Goal: Task Accomplishment & Management: Use online tool/utility

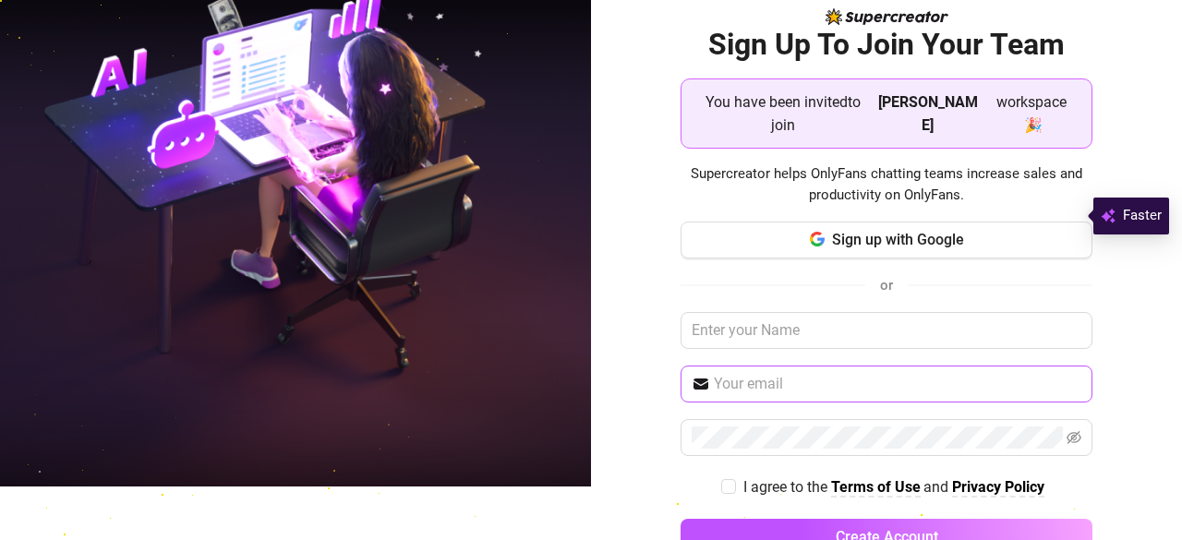
scroll to position [54, 0]
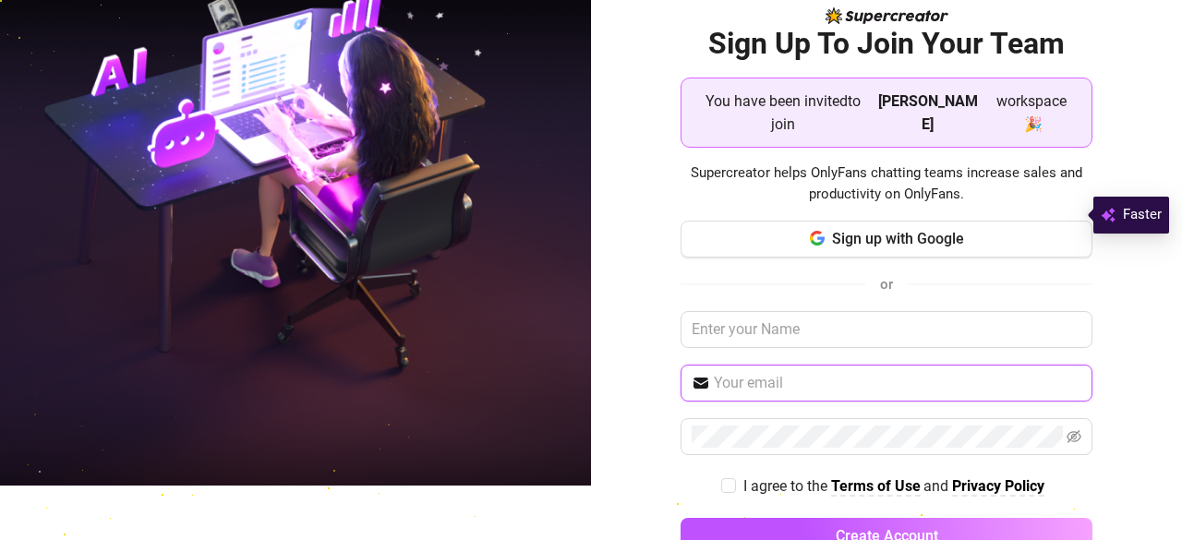
click at [790, 372] on input "text" at bounding box center [898, 383] width 368 height 22
type input "colesuchi4@gmail.com"
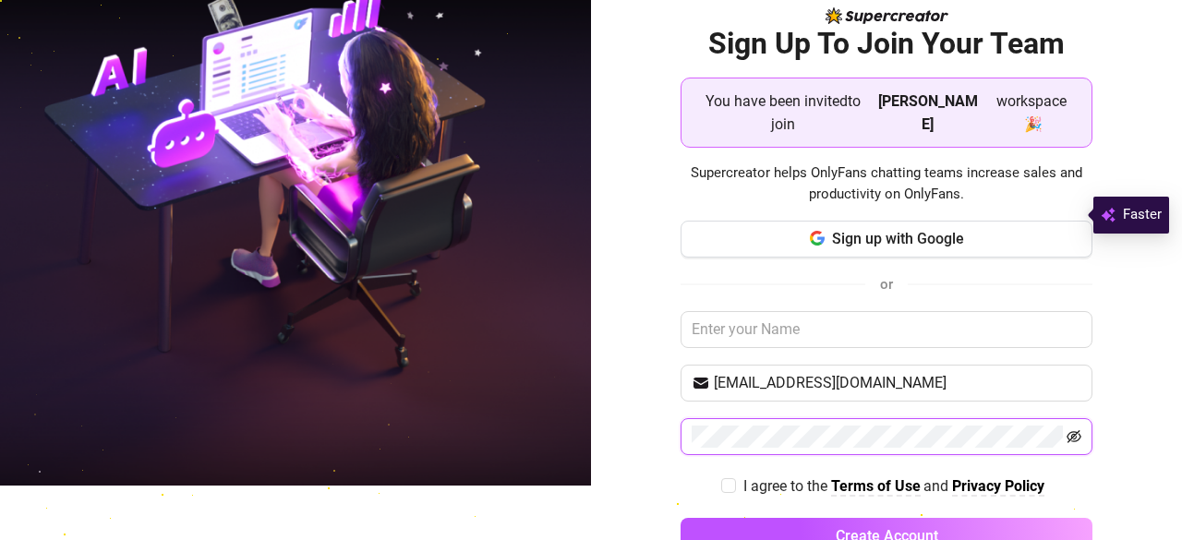
click at [1066, 429] on icon "eye-invisible" at bounding box center [1073, 436] width 15 height 15
click at [1066, 429] on icon "eye" at bounding box center [1073, 436] width 15 height 15
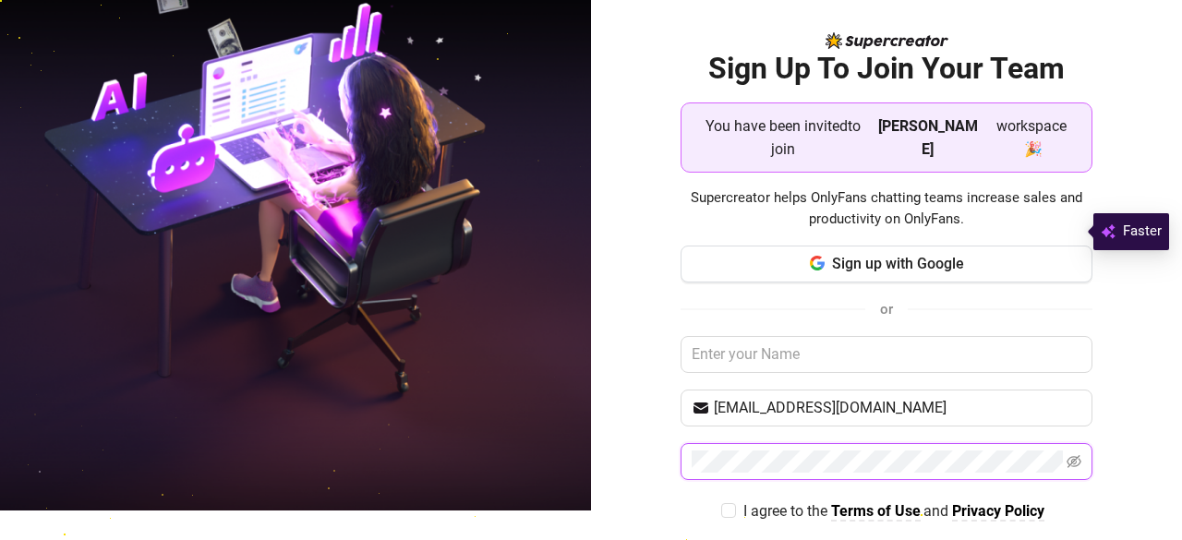
scroll to position [80, 0]
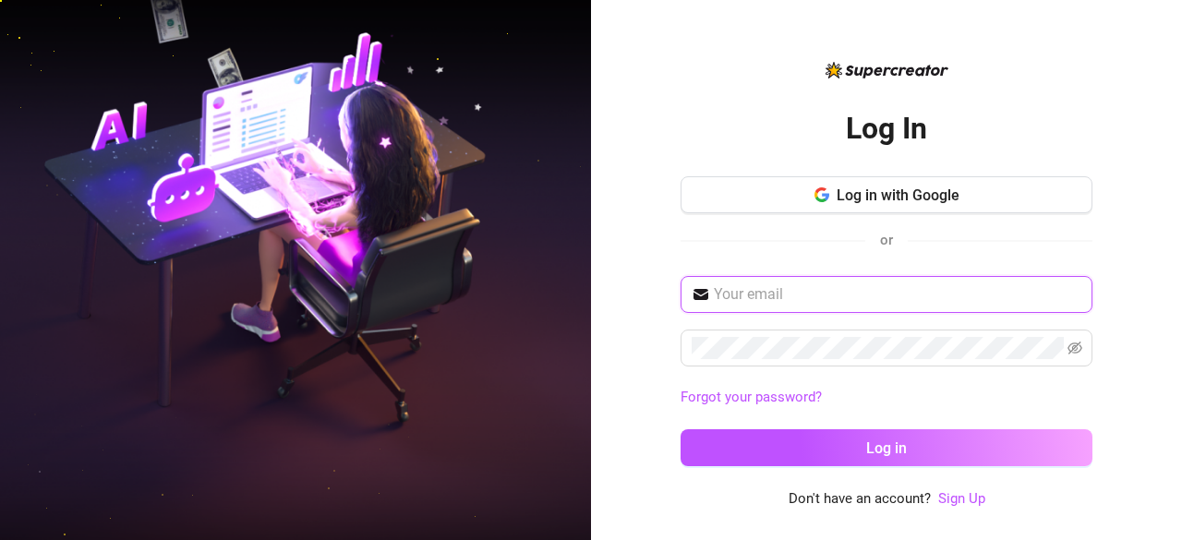
click at [835, 302] on input "text" at bounding box center [897, 294] width 367 height 22
type input "colesuchi4@gmail.com"
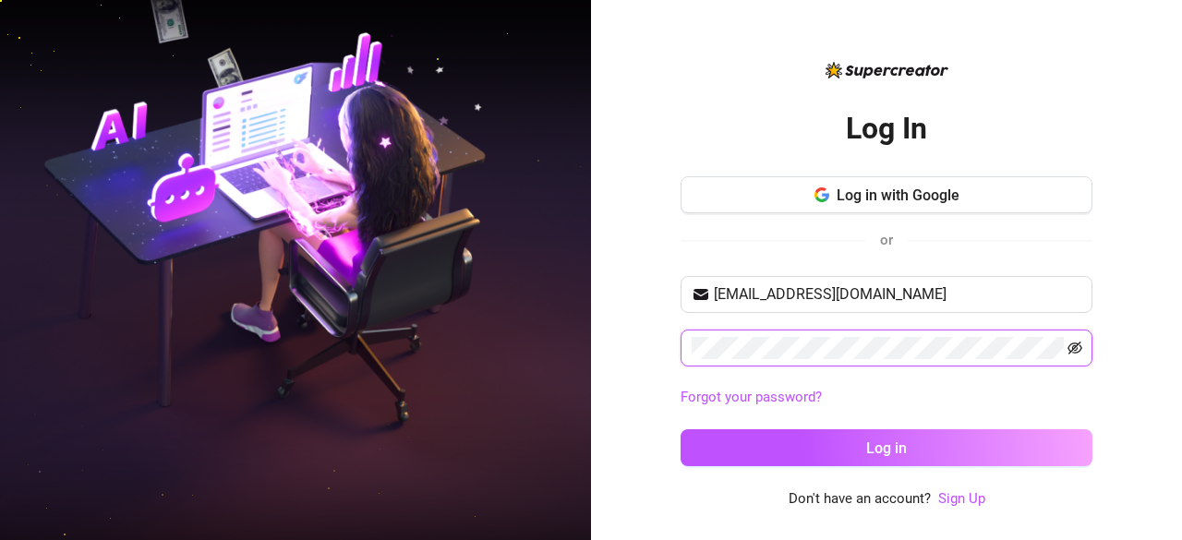
click at [1073, 341] on icon "eye-invisible" at bounding box center [1074, 348] width 15 height 15
click at [1073, 341] on icon "eye" at bounding box center [1074, 348] width 15 height 15
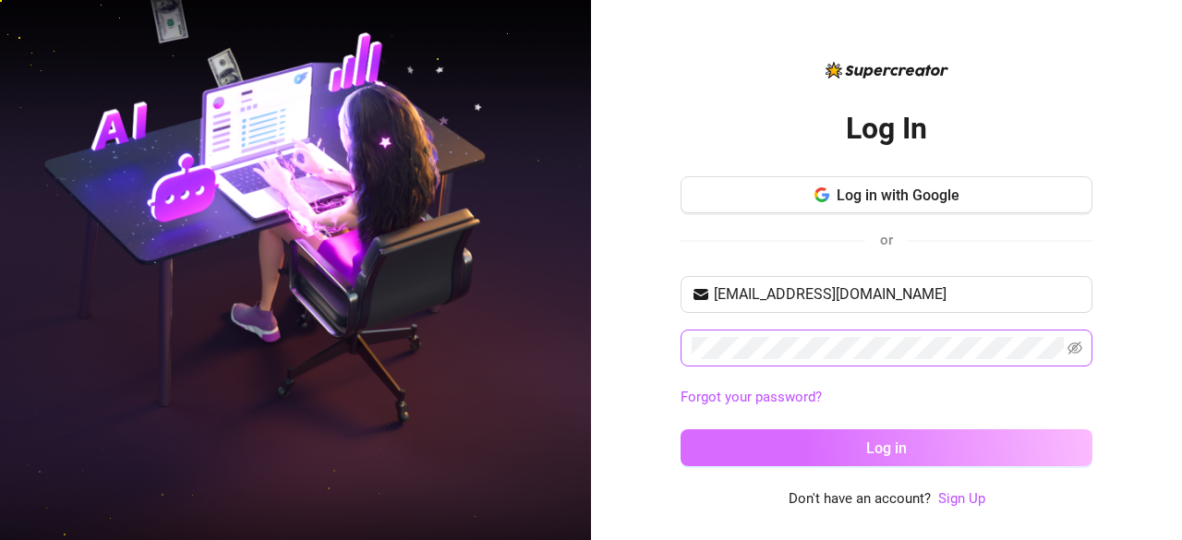
click at [896, 442] on span "Log in" at bounding box center [886, 448] width 41 height 18
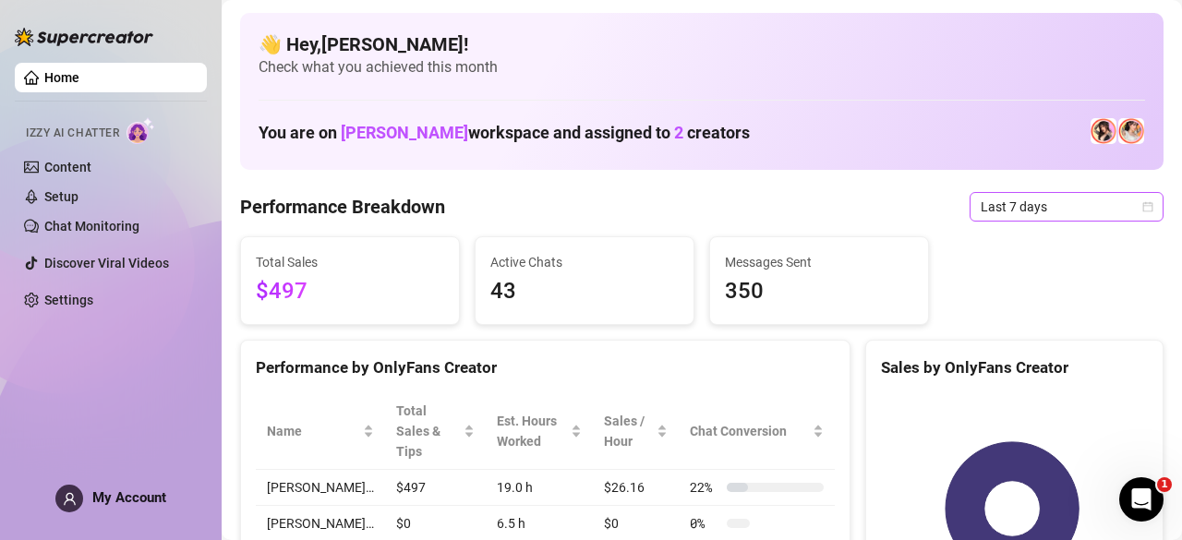
click at [1142, 208] on icon "calendar" at bounding box center [1147, 206] width 11 height 11
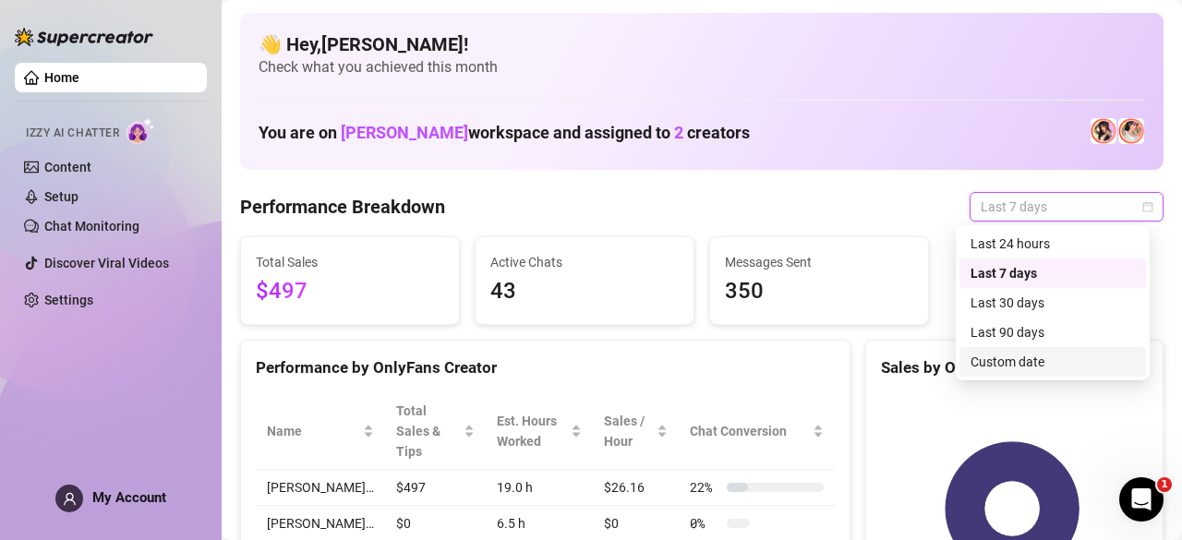
click at [1000, 366] on div "Custom date" at bounding box center [1052, 362] width 164 height 20
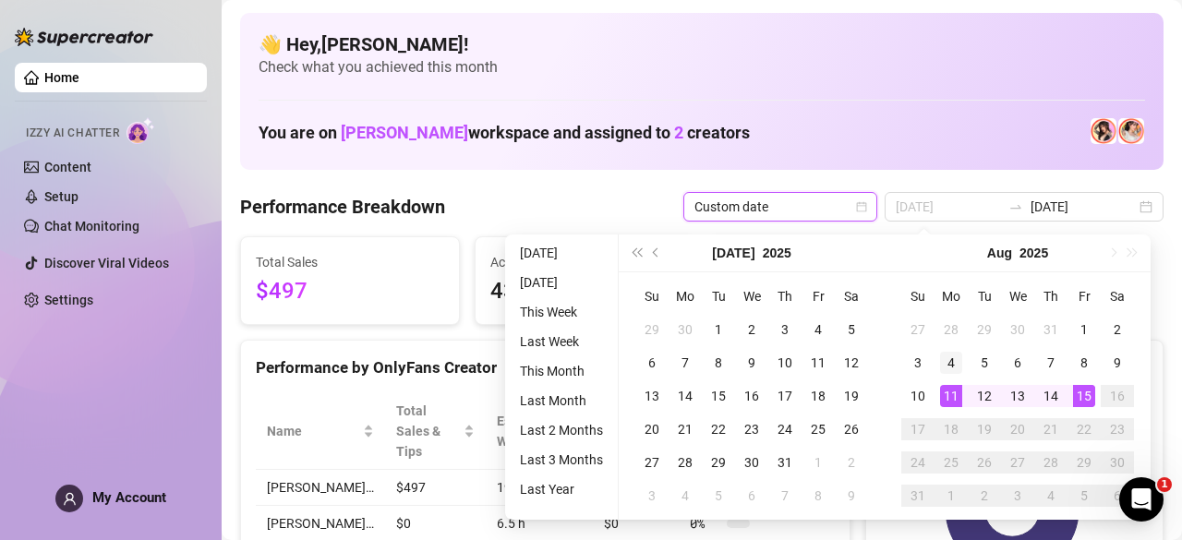
type input "2025-08-04"
click at [952, 365] on div "4" at bounding box center [951, 363] width 22 height 22
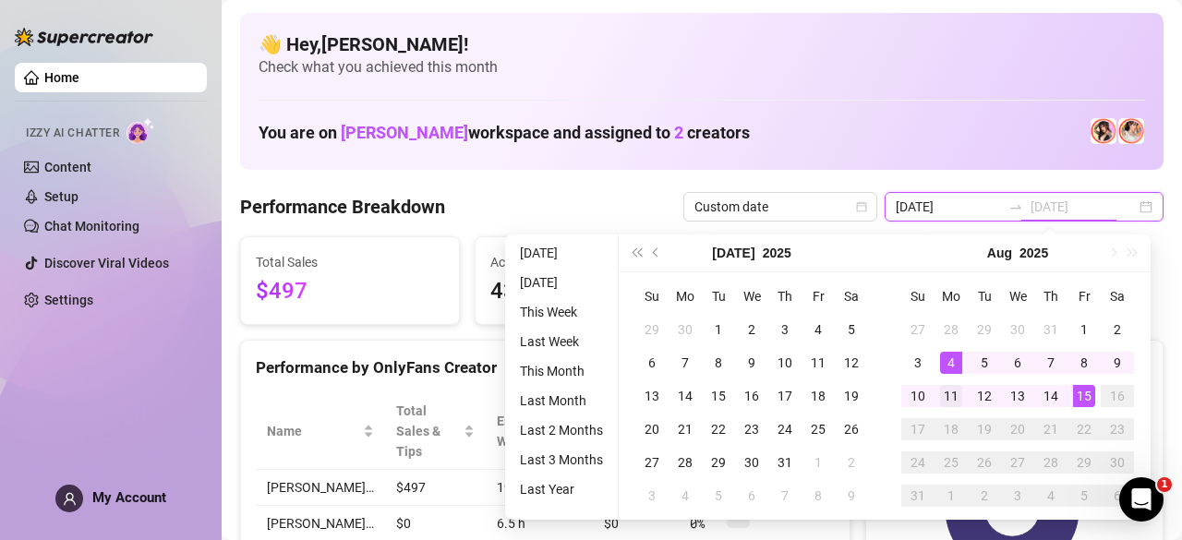
type input "[DATE]"
click at [953, 395] on div "11" at bounding box center [951, 396] width 22 height 22
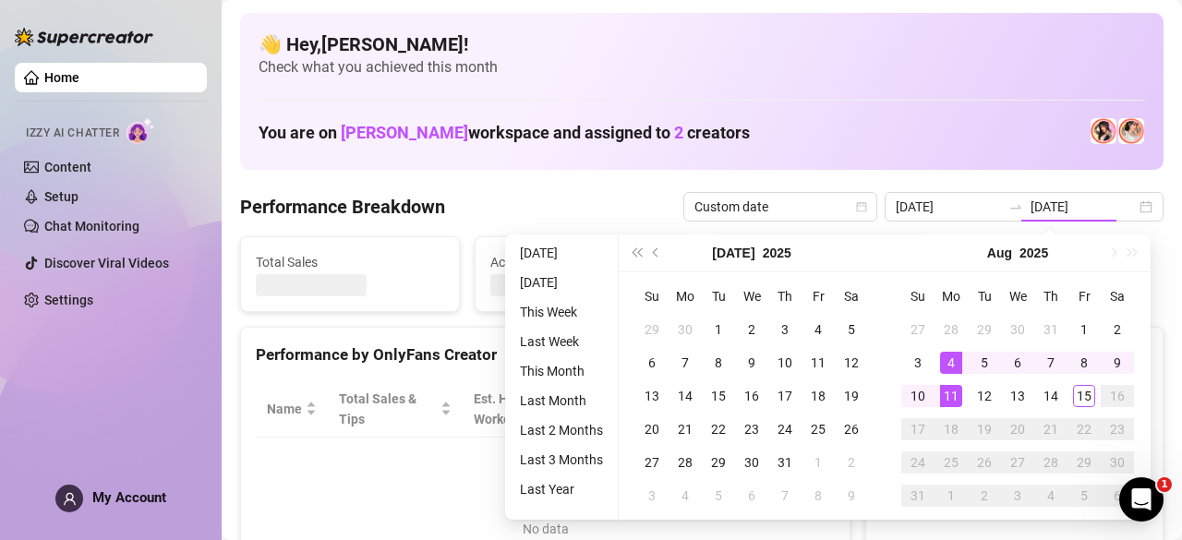
type input "2025-08-04"
type input "[DATE]"
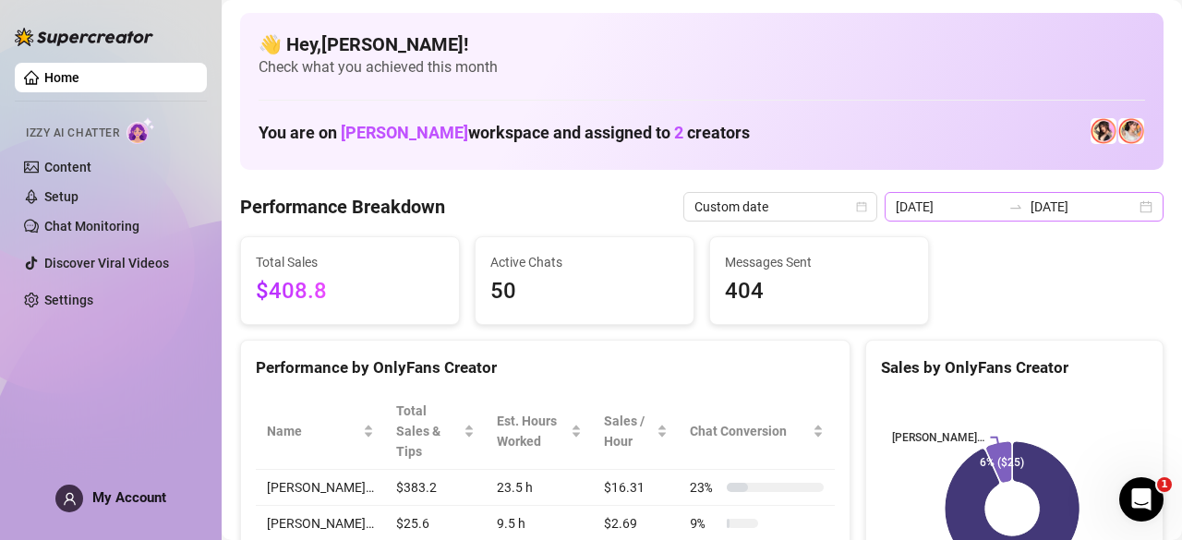
click at [1134, 198] on div "2025-08-04 2025-08-11" at bounding box center [1023, 207] width 279 height 30
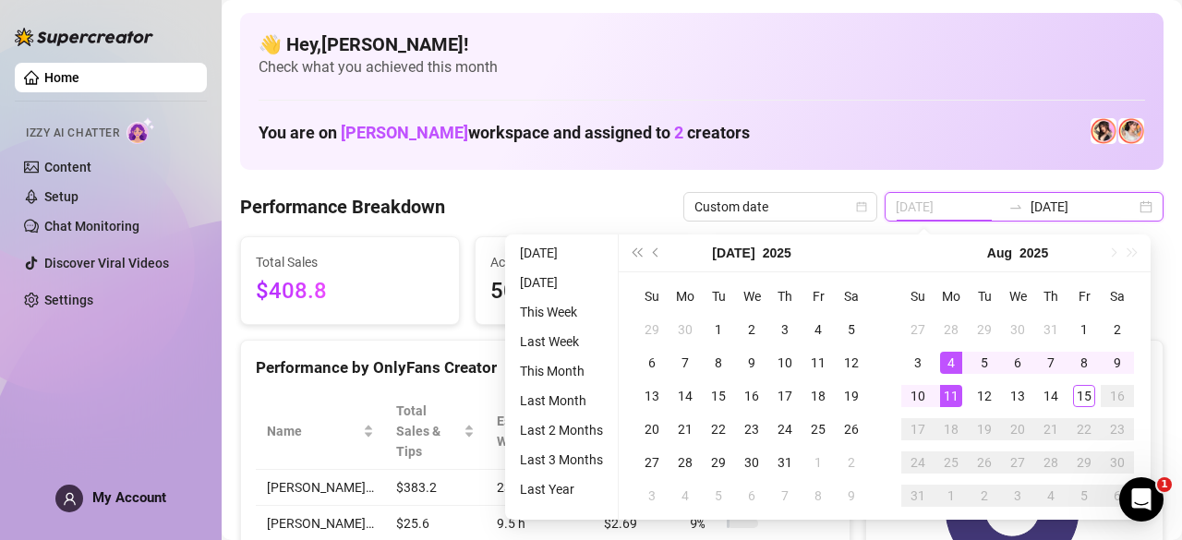
type input "[DATE]"
click at [951, 391] on div "11" at bounding box center [951, 396] width 22 height 22
type input "[DATE]"
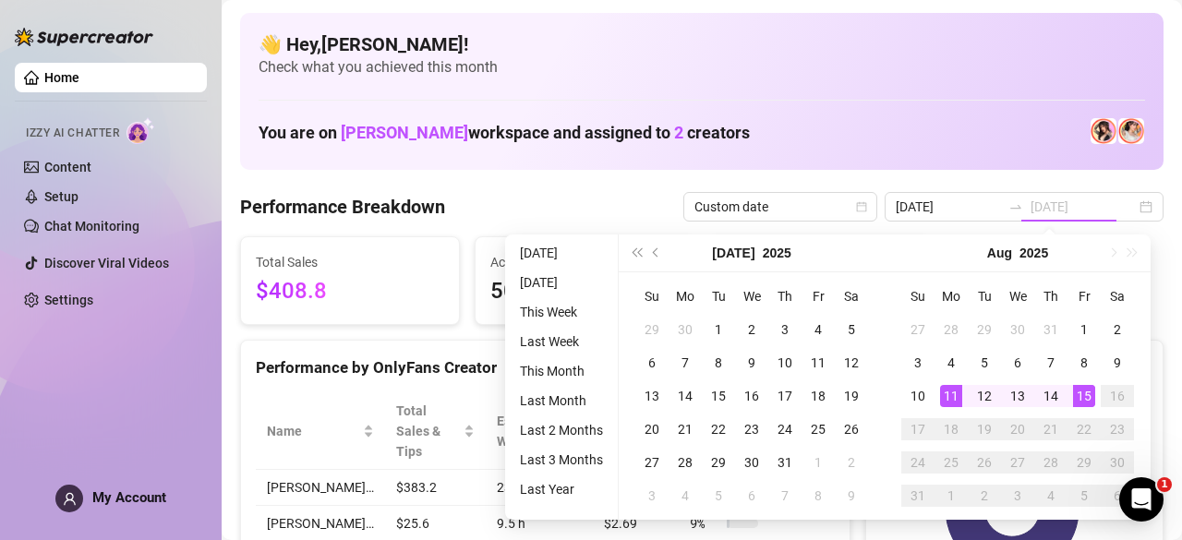
click at [1089, 392] on div "15" at bounding box center [1084, 396] width 22 height 22
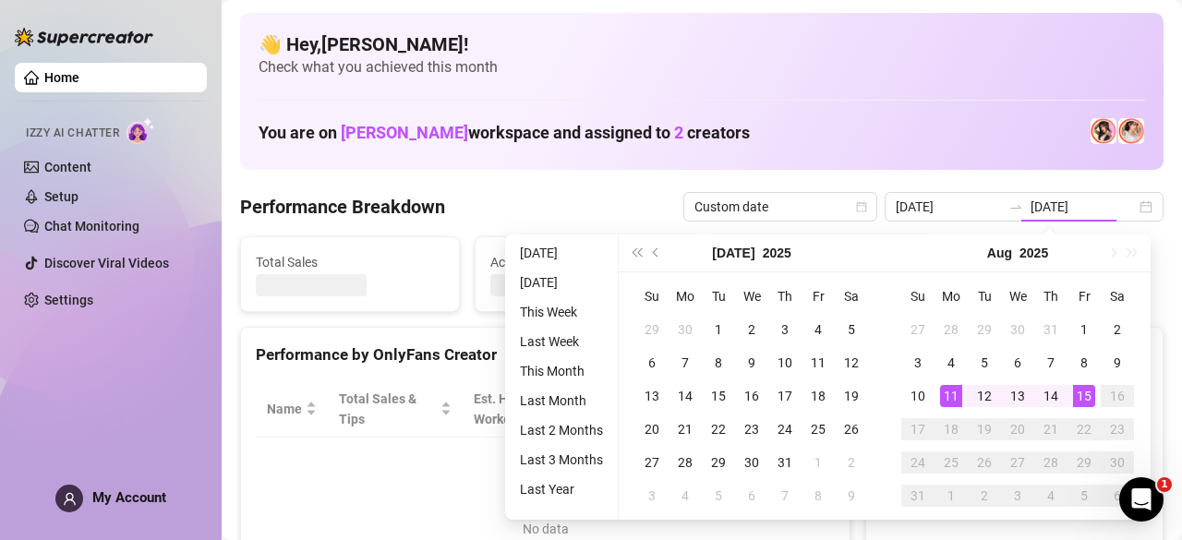
type input "[DATE]"
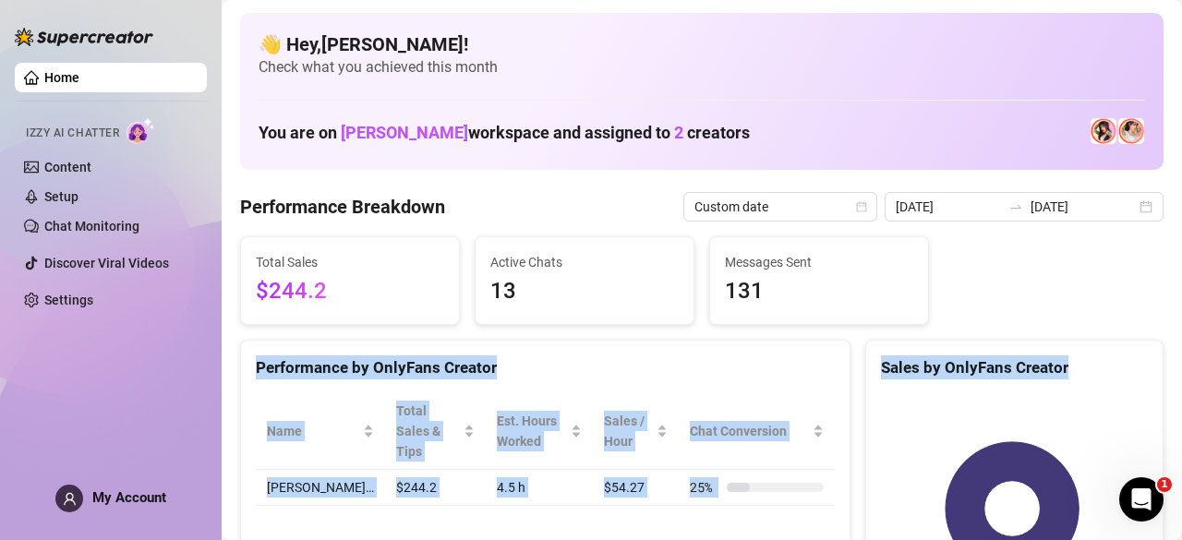
drag, startPoint x: 1089, startPoint y: 392, endPoint x: 1039, endPoint y: 302, distance: 103.3
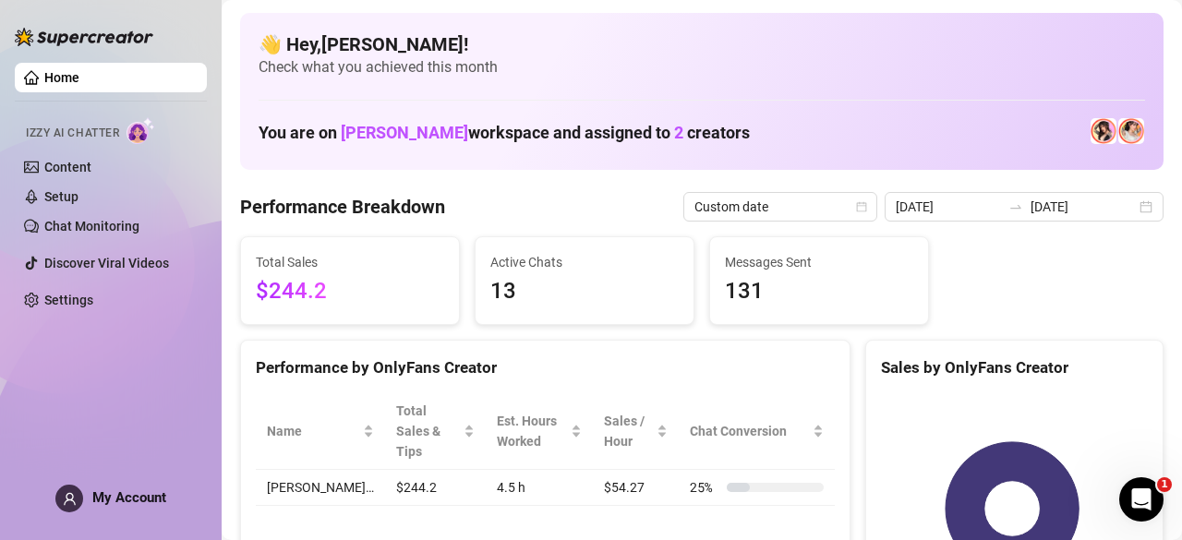
click at [1052, 254] on div "Total Sales $244.2 Active Chats 13 Messages Sent 131" at bounding box center [702, 280] width 938 height 89
click at [1134, 210] on div "2025-08-11 2025-08-15" at bounding box center [1023, 207] width 279 height 30
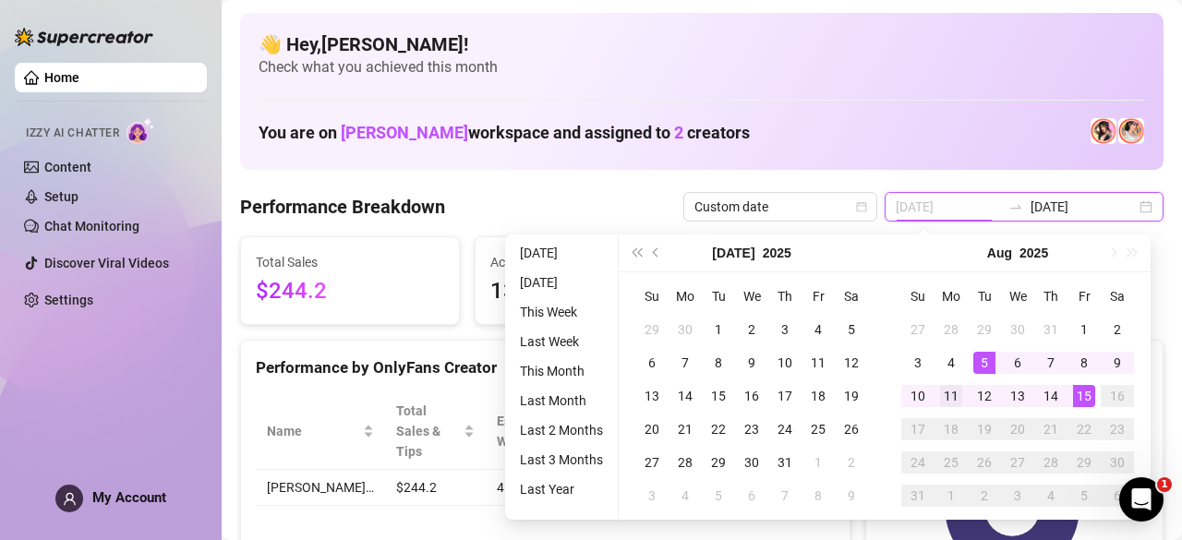
type input "[DATE]"
click at [941, 392] on div "11" at bounding box center [951, 396] width 22 height 22
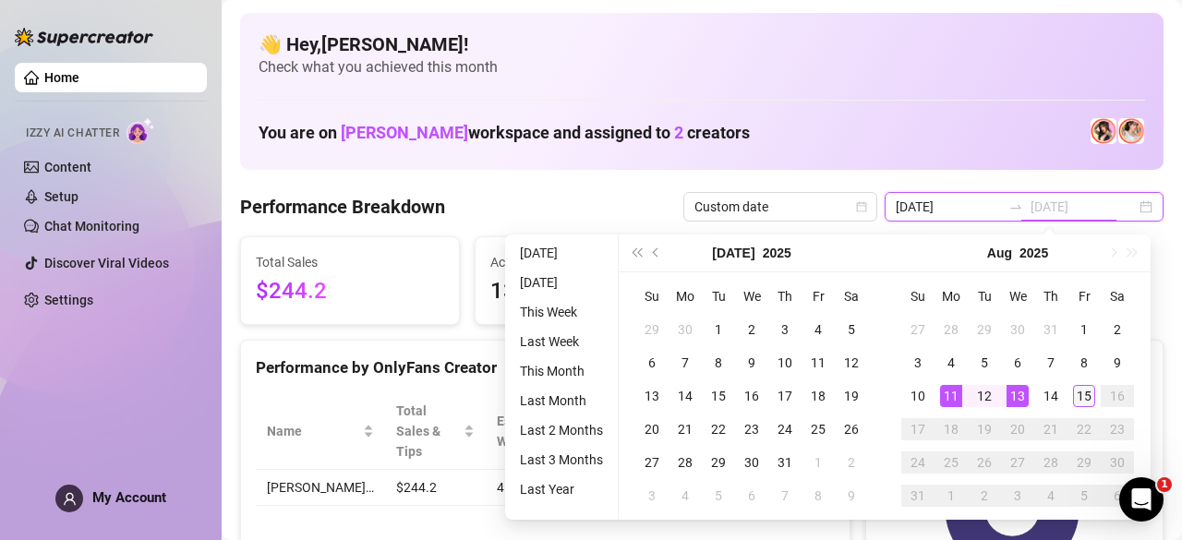
type input "[DATE]"
click at [1089, 402] on div "15" at bounding box center [1084, 396] width 22 height 22
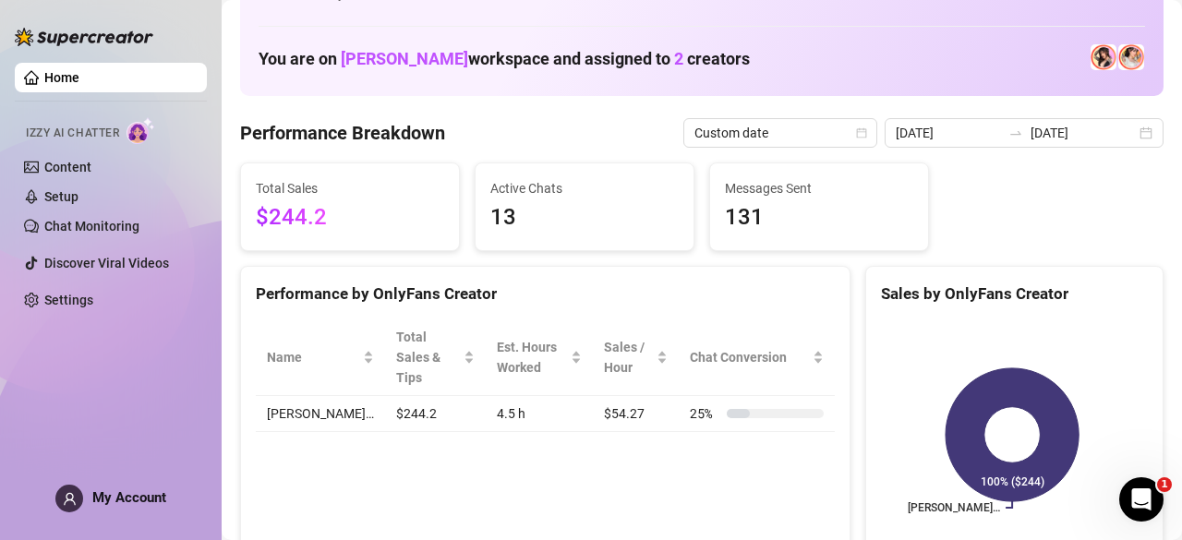
scroll to position [75, 0]
drag, startPoint x: 649, startPoint y: 405, endPoint x: 687, endPoint y: 377, distance: 47.5
click at [687, 395] on tr "𝖍𝖔𝖑𝖑𝖞… $244.2 4.5 h $54.27 25 %" at bounding box center [545, 413] width 579 height 36
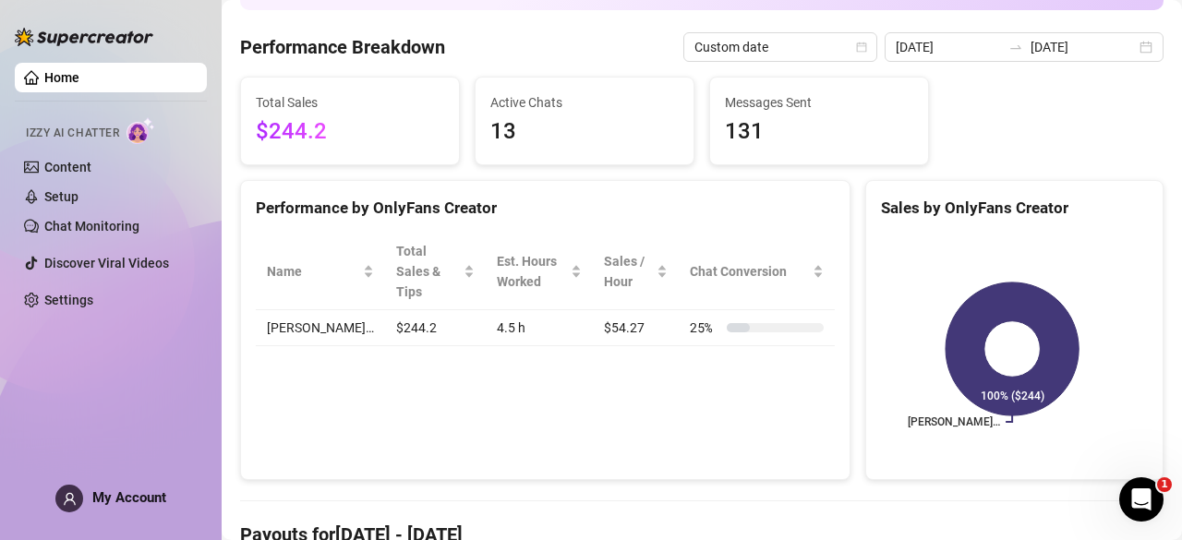
scroll to position [161, 0]
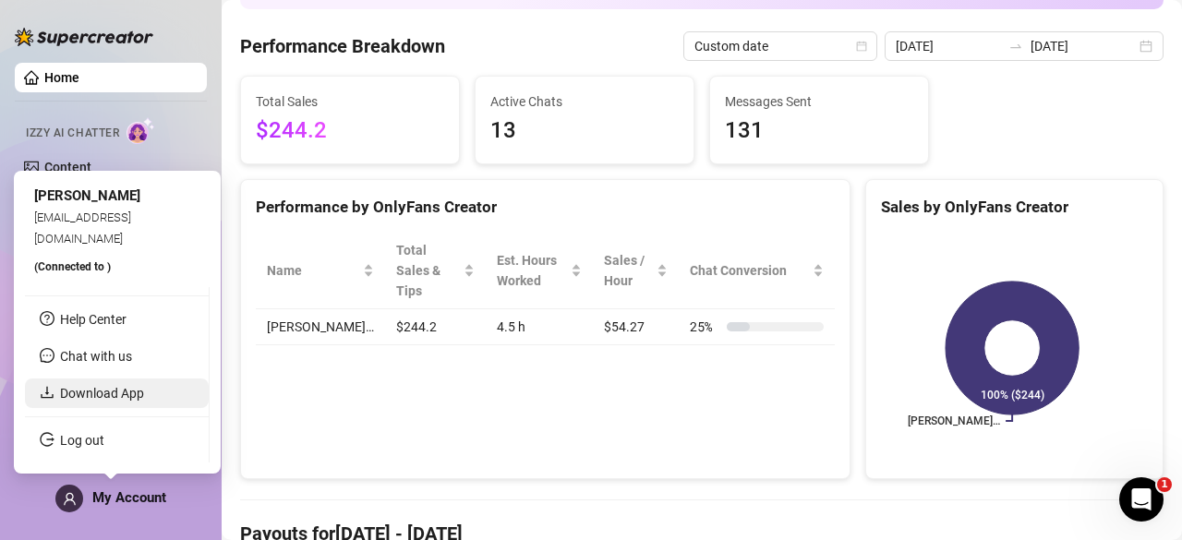
click at [121, 389] on link "Download App" at bounding box center [102, 393] width 84 height 15
click at [141, 499] on span "My Account" at bounding box center [129, 497] width 74 height 17
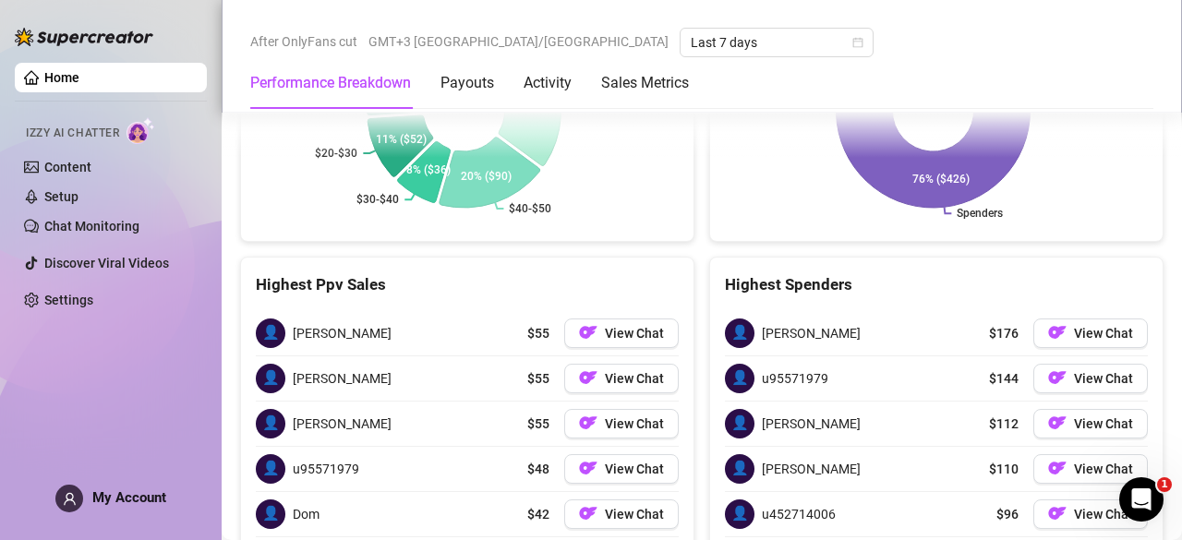
scroll to position [2600, 0]
click at [1115, 328] on span "View Chat" at bounding box center [1103, 332] width 59 height 15
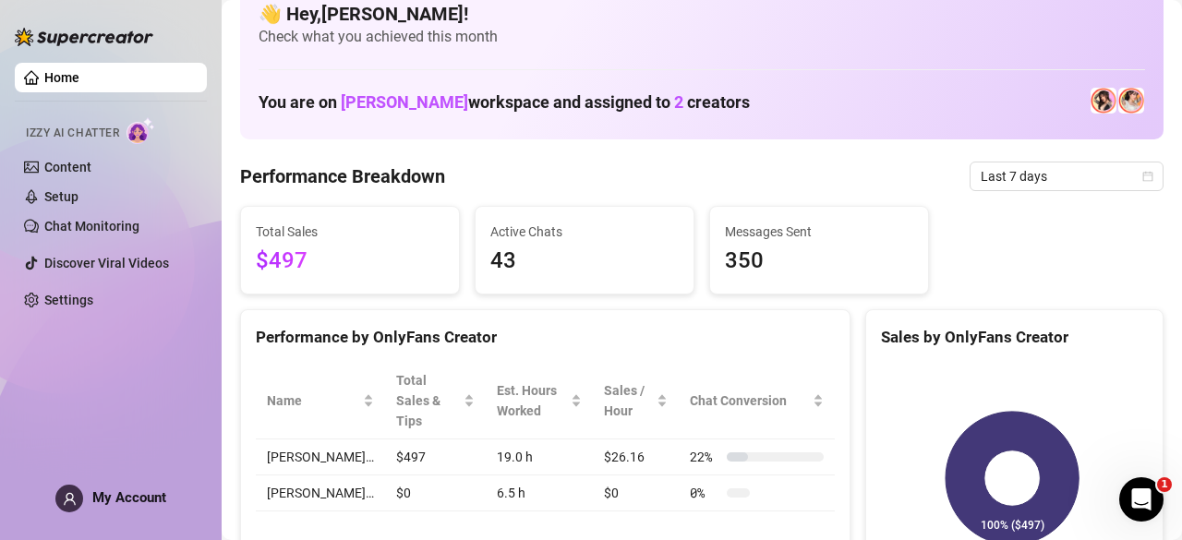
scroll to position [0, 0]
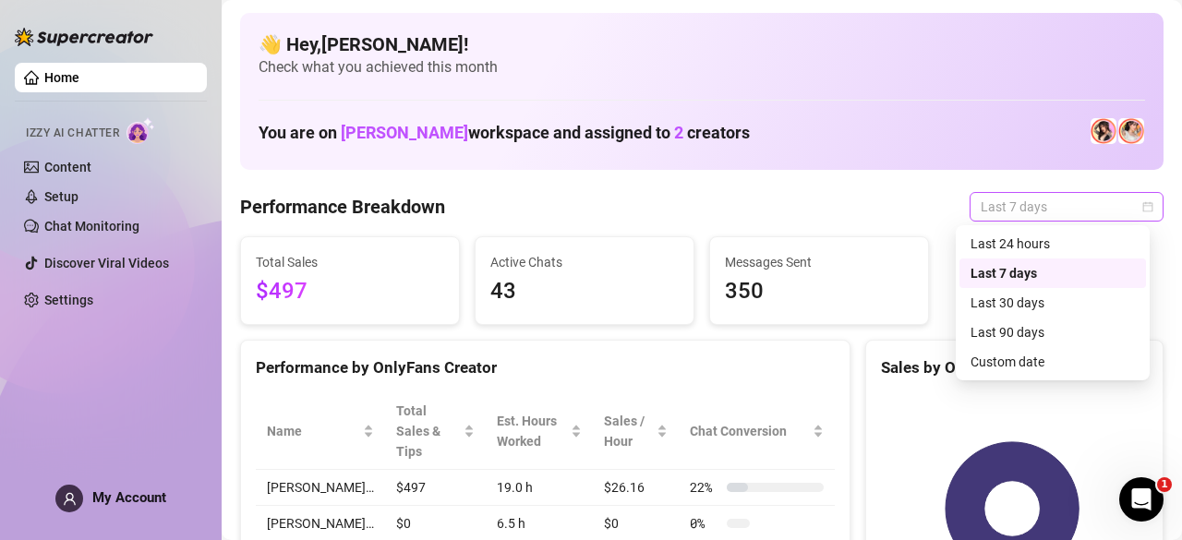
click at [1061, 211] on span "Last 7 days" at bounding box center [1066, 207] width 172 height 28
click at [1015, 366] on div "Custom date" at bounding box center [1052, 362] width 164 height 20
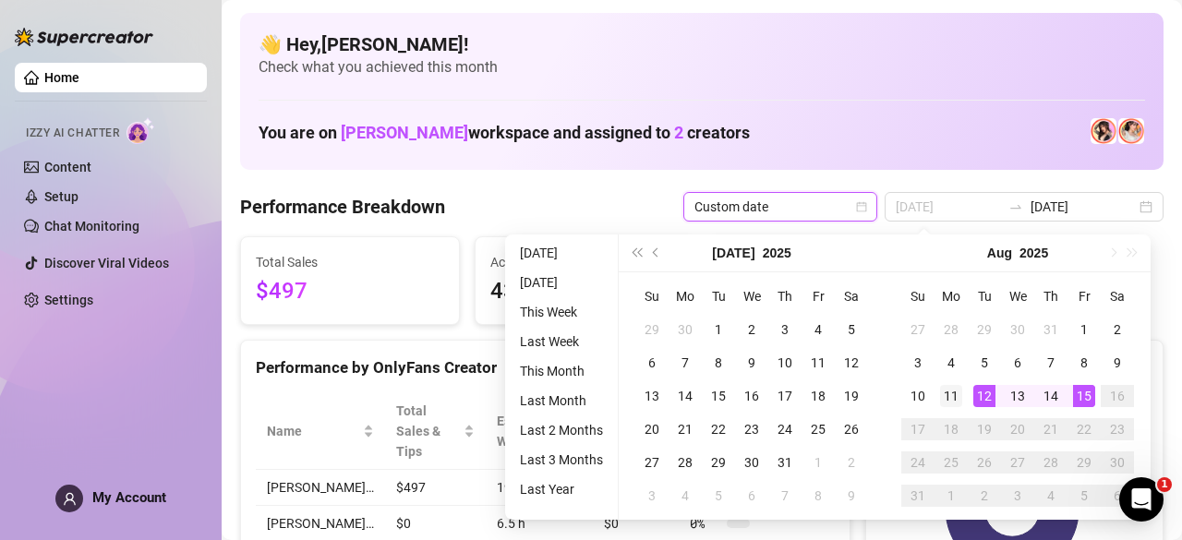
type input "[DATE]"
click at [953, 386] on div "11" at bounding box center [951, 396] width 22 height 22
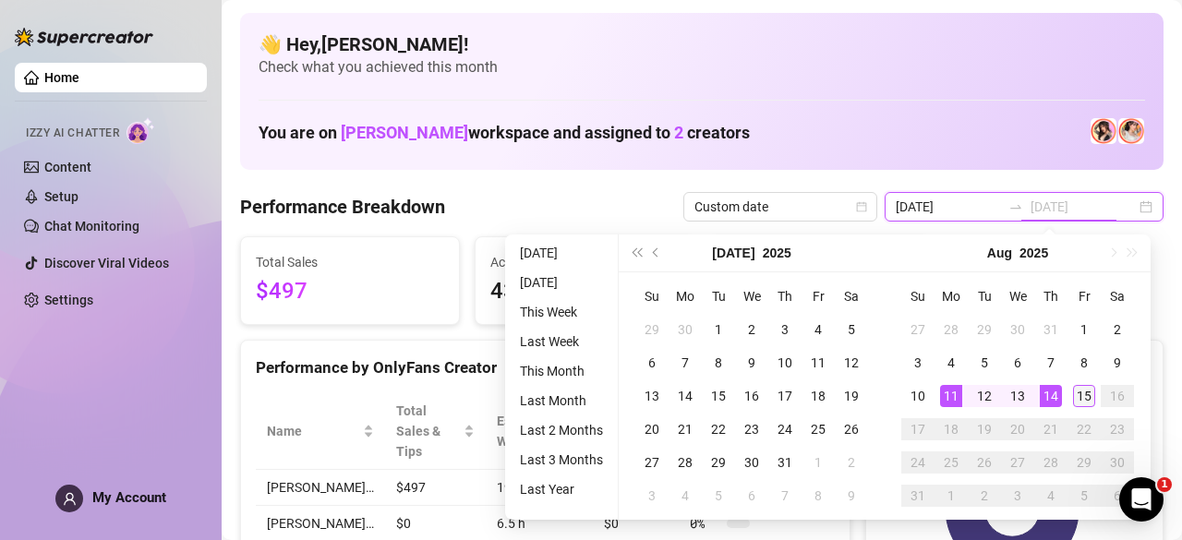
type input "[DATE]"
click at [1091, 391] on div "15" at bounding box center [1084, 396] width 22 height 22
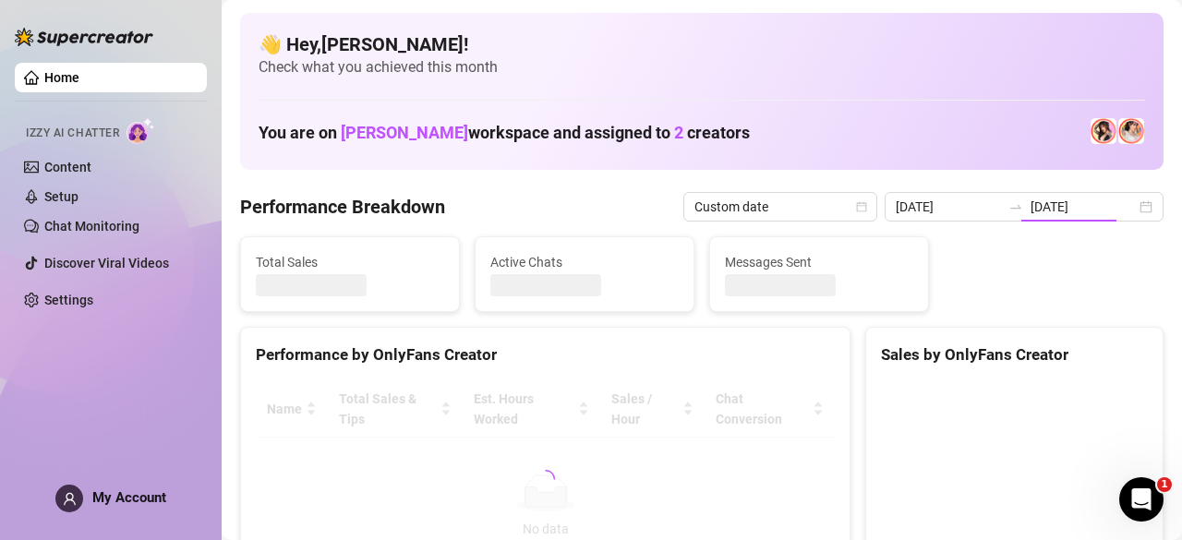
type input "[DATE]"
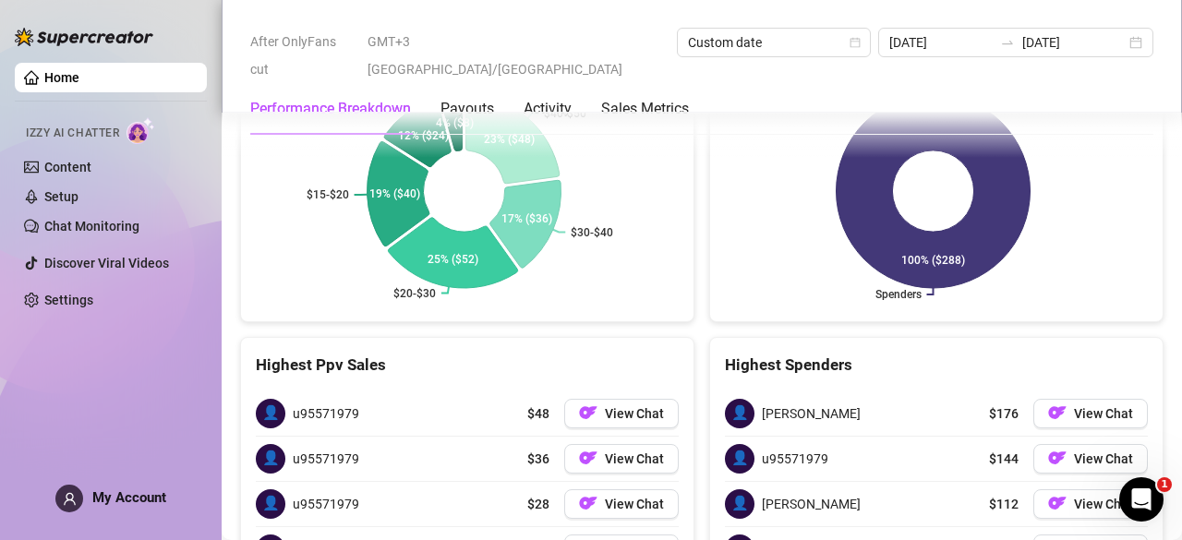
scroll to position [2571, 0]
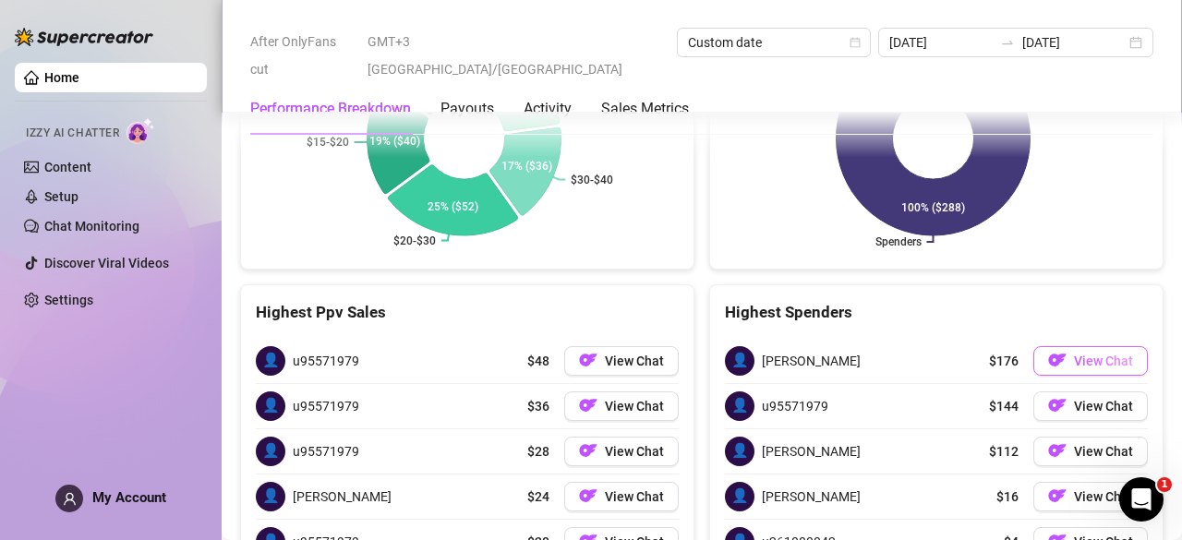
click at [1074, 354] on span "View Chat" at bounding box center [1103, 361] width 59 height 15
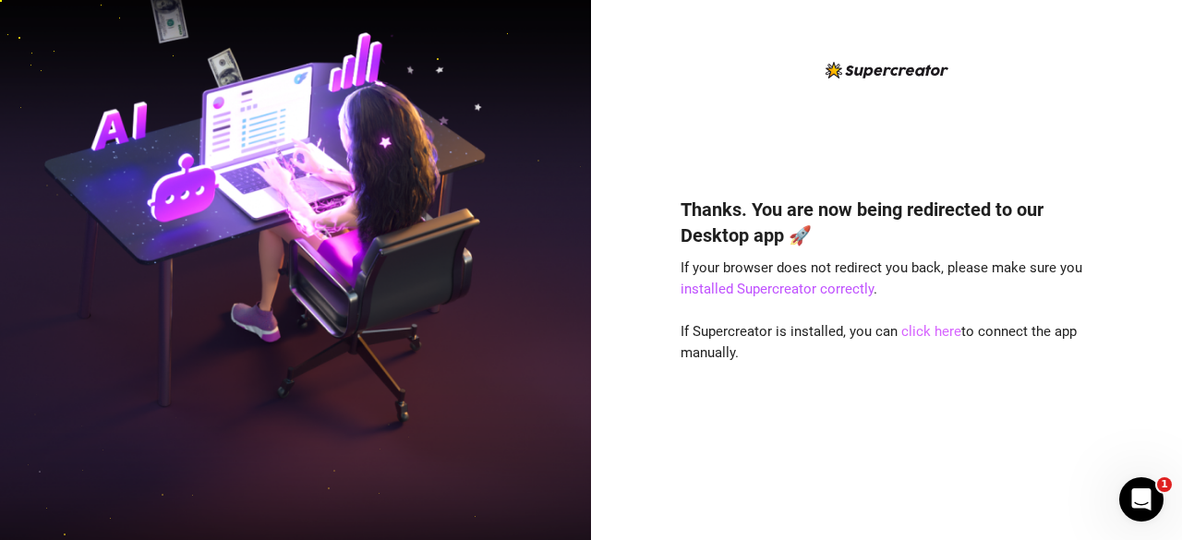
click at [920, 331] on link "click here" at bounding box center [931, 331] width 60 height 17
drag, startPoint x: 850, startPoint y: 347, endPoint x: 922, endPoint y: 335, distance: 73.0
click at [922, 335] on div "Thanks. You are now being redirected to our Desktop app 🚀 If your browser does …" at bounding box center [886, 341] width 412 height 339
click at [902, 402] on div "Thanks. You are now being redirected to our Desktop app 🚀 If your browser does …" at bounding box center [886, 341] width 412 height 339
click at [923, 331] on link "click here" at bounding box center [931, 331] width 60 height 17
